Goal: Transaction & Acquisition: Purchase product/service

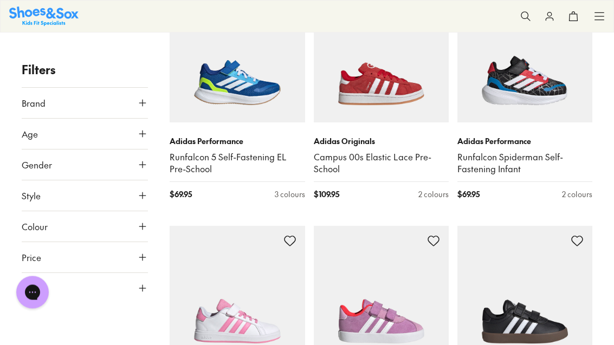
scroll to position [1860, 0]
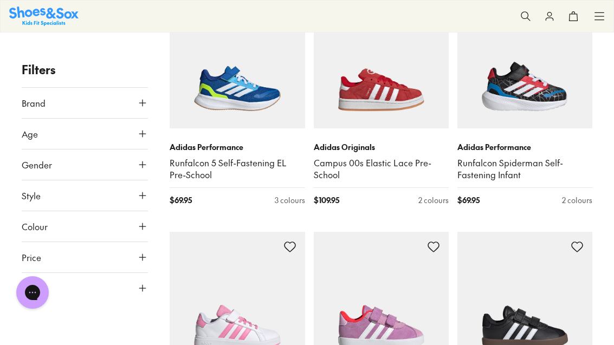
click at [137, 139] on button "Age" at bounding box center [85, 134] width 126 height 30
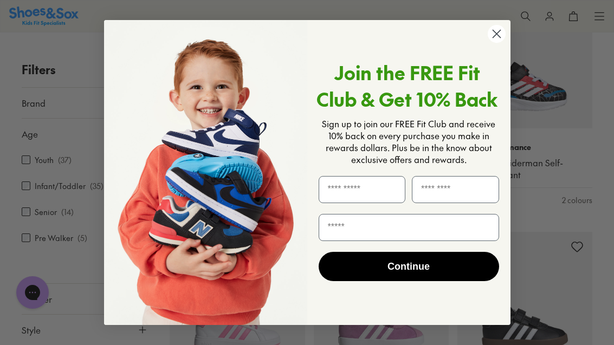
click at [500, 43] on circle "Close dialog" at bounding box center [496, 34] width 18 height 18
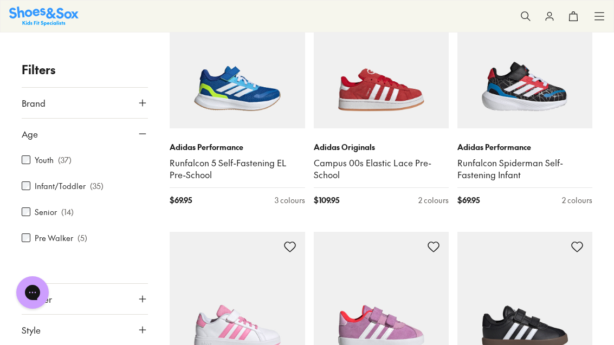
click at [67, 185] on label "Infant/Toddler" at bounding box center [60, 186] width 51 height 11
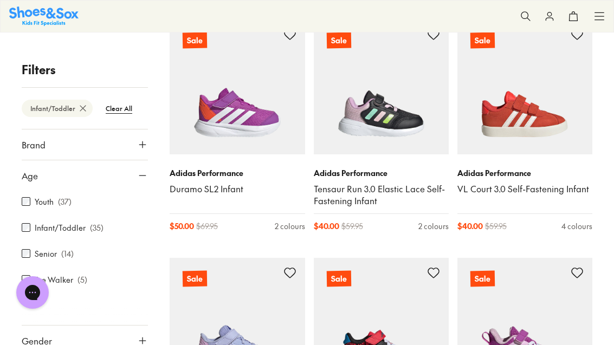
scroll to position [2200, 0]
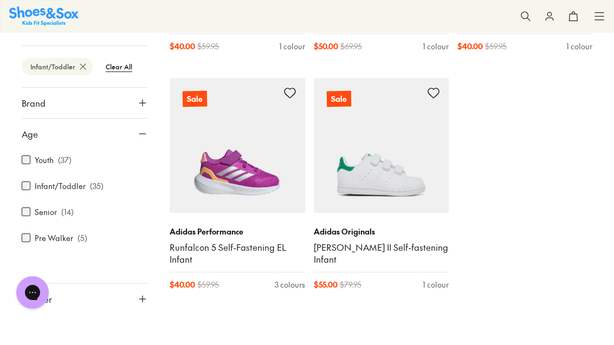
scroll to position [2740, 0]
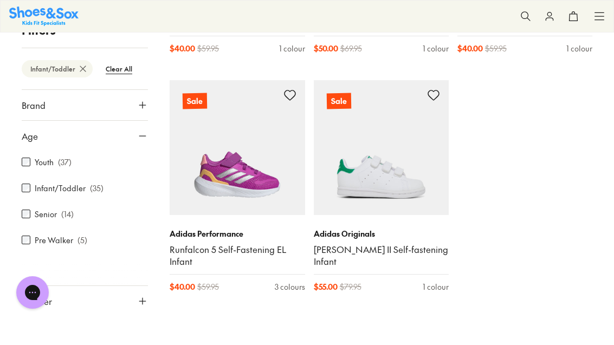
click at [246, 151] on img at bounding box center [237, 147] width 135 height 135
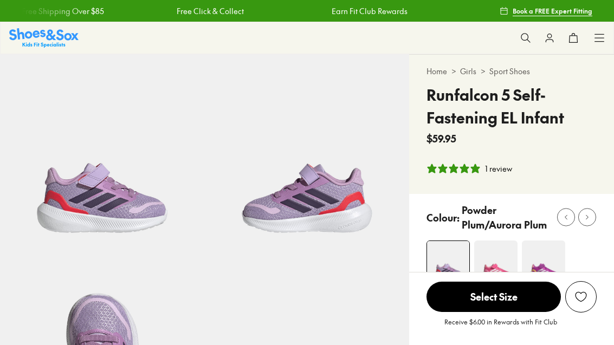
click at [553, 237] on div "Colour: Powder Plum/Aurora Plum" at bounding box center [511, 244] width 205 height 100
select select "*"
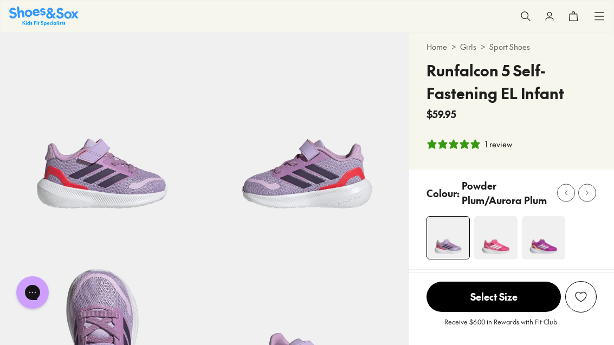
click at [551, 243] on img at bounding box center [543, 237] width 43 height 43
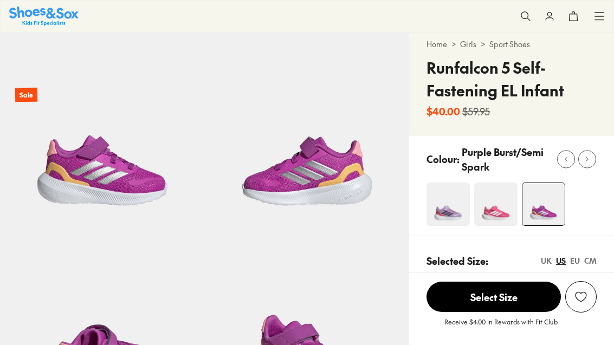
select select "*"
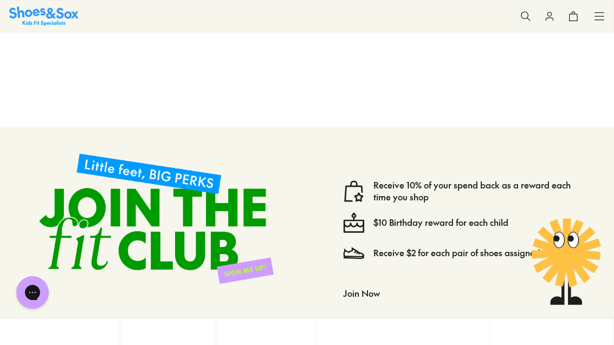
scroll to position [1940, 0]
